Goal: Use online tool/utility: Utilize a website feature to perform a specific function

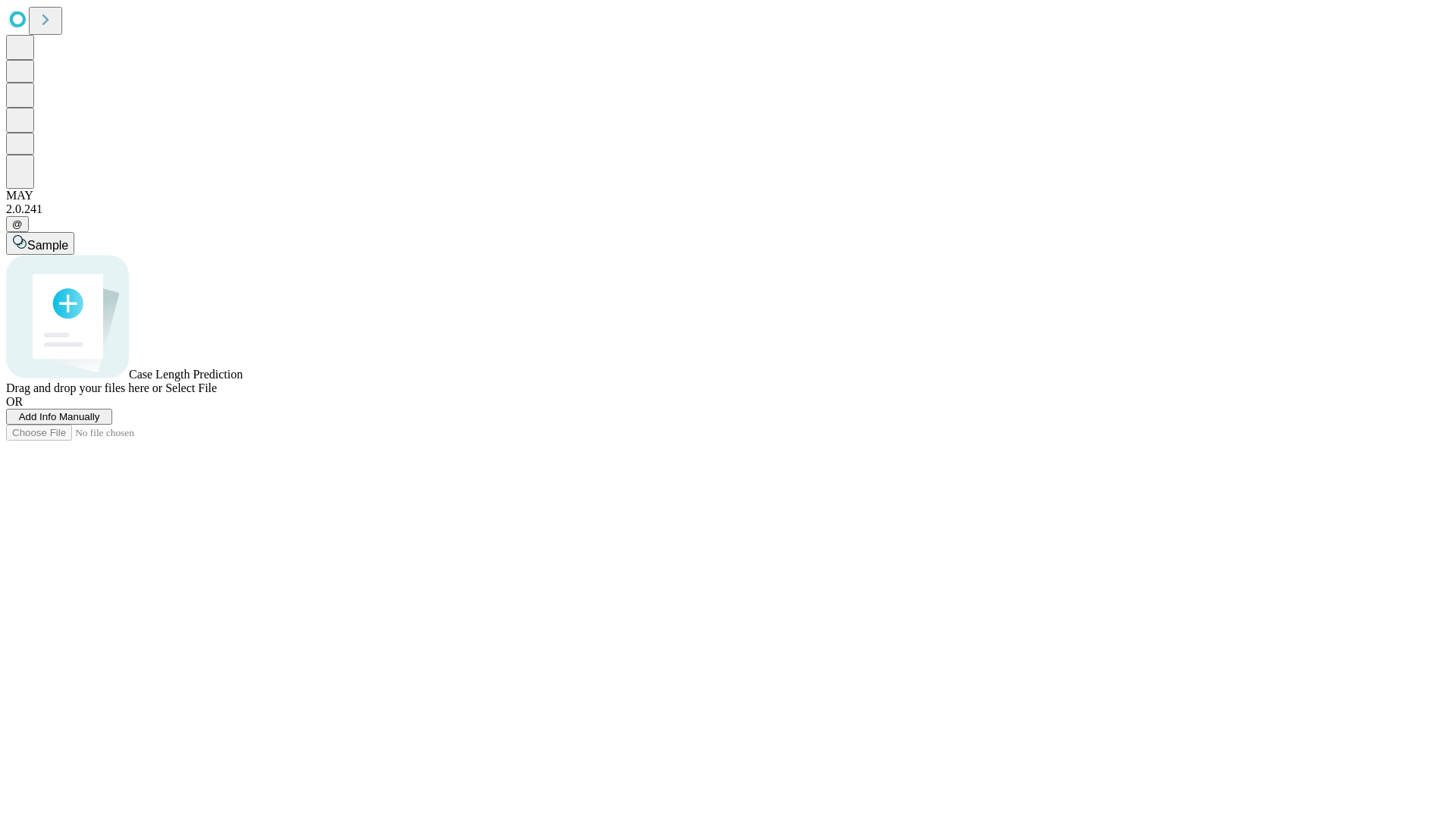
click at [217, 394] on span "Select File" at bounding box center [191, 388] width 52 height 13
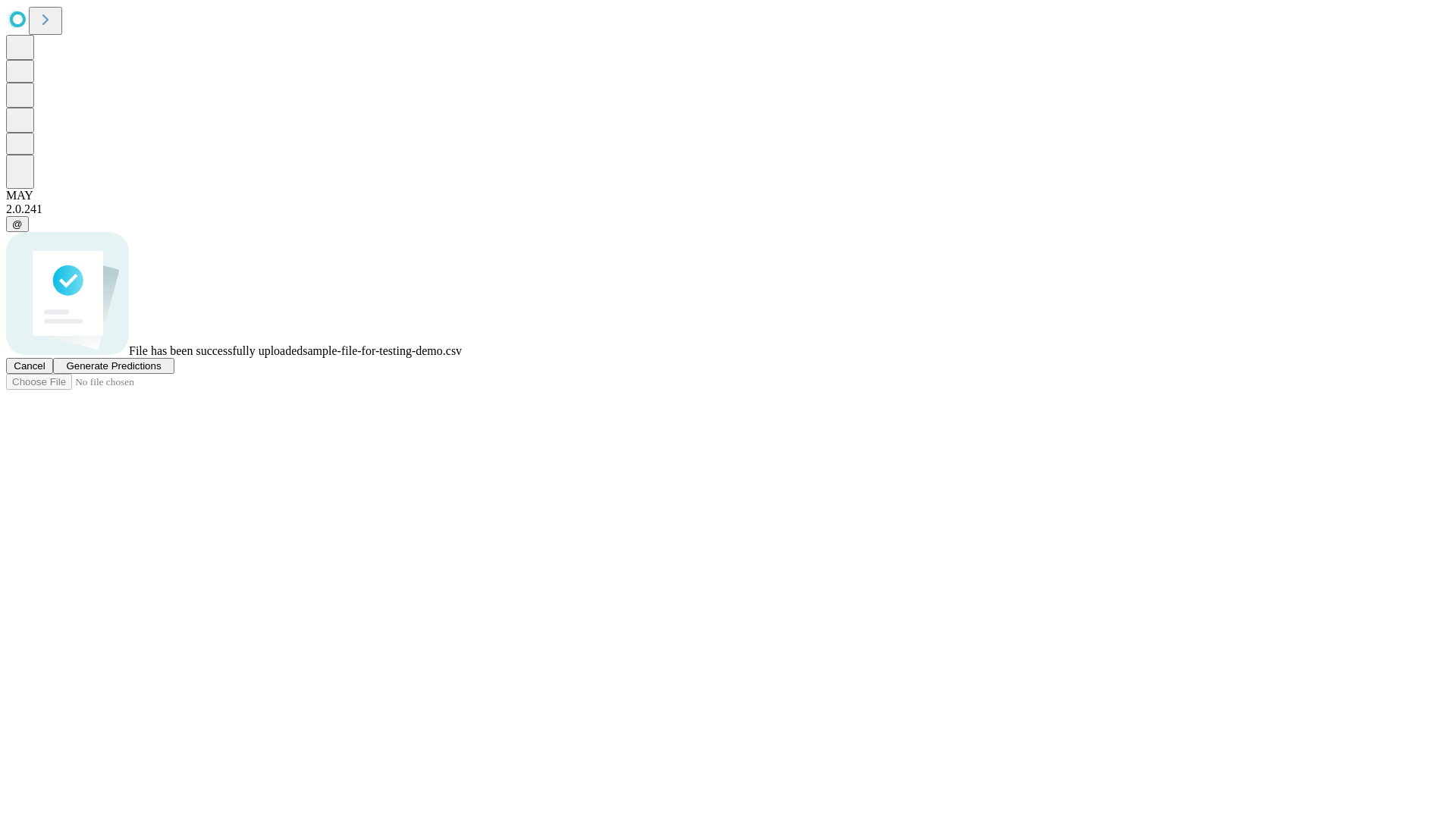
click at [160, 372] on span "Generate Predictions" at bounding box center [113, 366] width 94 height 12
